Goal: Transaction & Acquisition: Purchase product/service

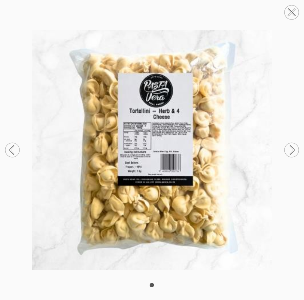
click at [290, 18] on circle at bounding box center [291, 12] width 14 height 14
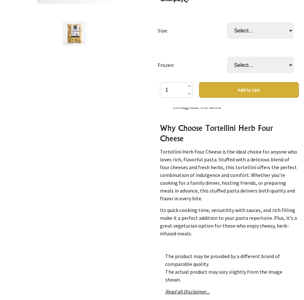
scroll to position [32, 0]
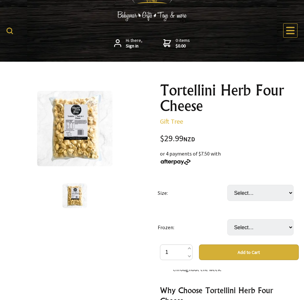
click at [77, 192] on img at bounding box center [74, 196] width 25 height 25
click at [89, 132] on img at bounding box center [74, 128] width 75 height 75
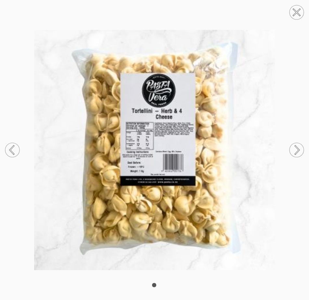
click at [147, 136] on img at bounding box center [154, 150] width 309 height 240
click at [155, 181] on img at bounding box center [154, 150] width 309 height 240
drag, startPoint x: 238, startPoint y: 290, endPoint x: 237, endPoint y: 286, distance: 4.3
click at [238, 290] on div at bounding box center [154, 150] width 309 height 300
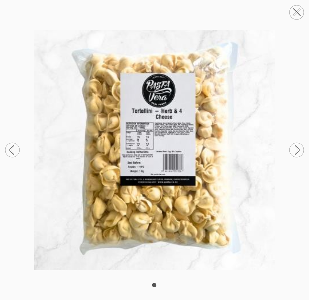
click at [291, 6] on icon at bounding box center [296, 12] width 25 height 25
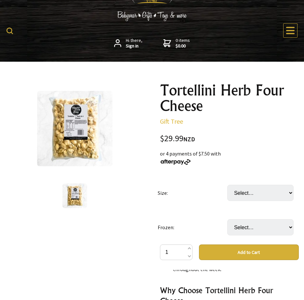
scroll to position [0, 0]
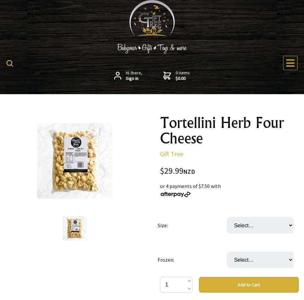
click at [254, 153] on p "Gift Tree" at bounding box center [229, 154] width 139 height 8
drag, startPoint x: 63, startPoint y: 103, endPoint x: 229, endPoint y: 186, distance: 185.1
